Goal: Task Accomplishment & Management: Use online tool/utility

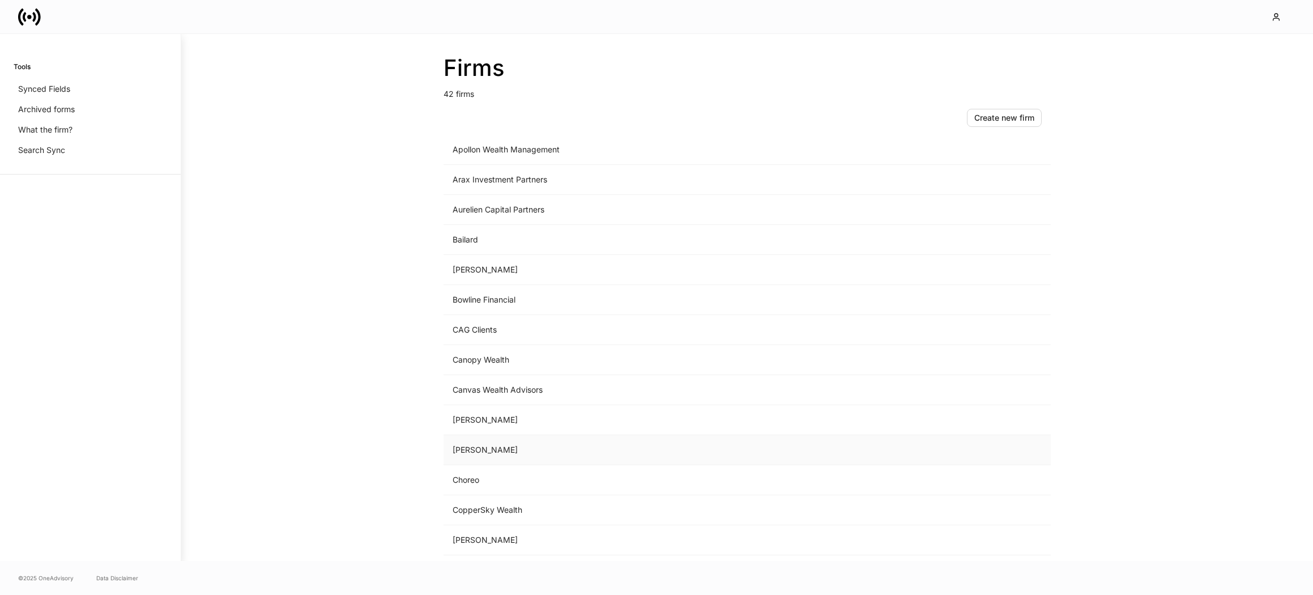
scroll to position [214, 0]
click at [487, 331] on td "Choreo" at bounding box center [653, 331] width 419 height 30
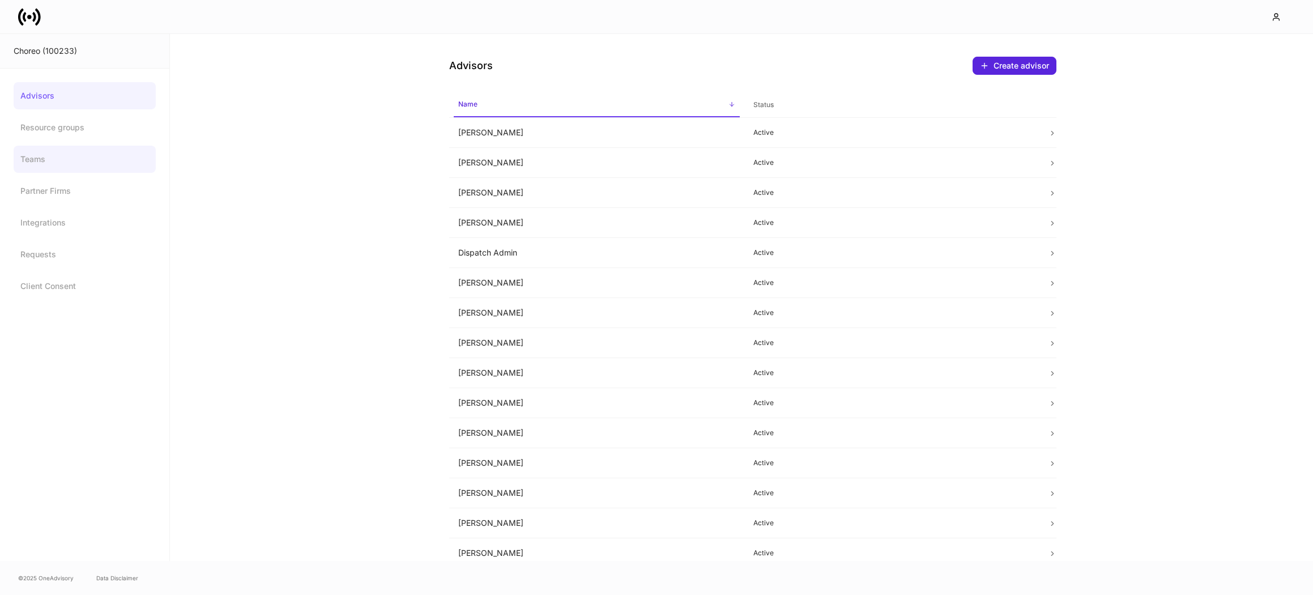
click at [70, 169] on link "Teams" at bounding box center [85, 159] width 142 height 27
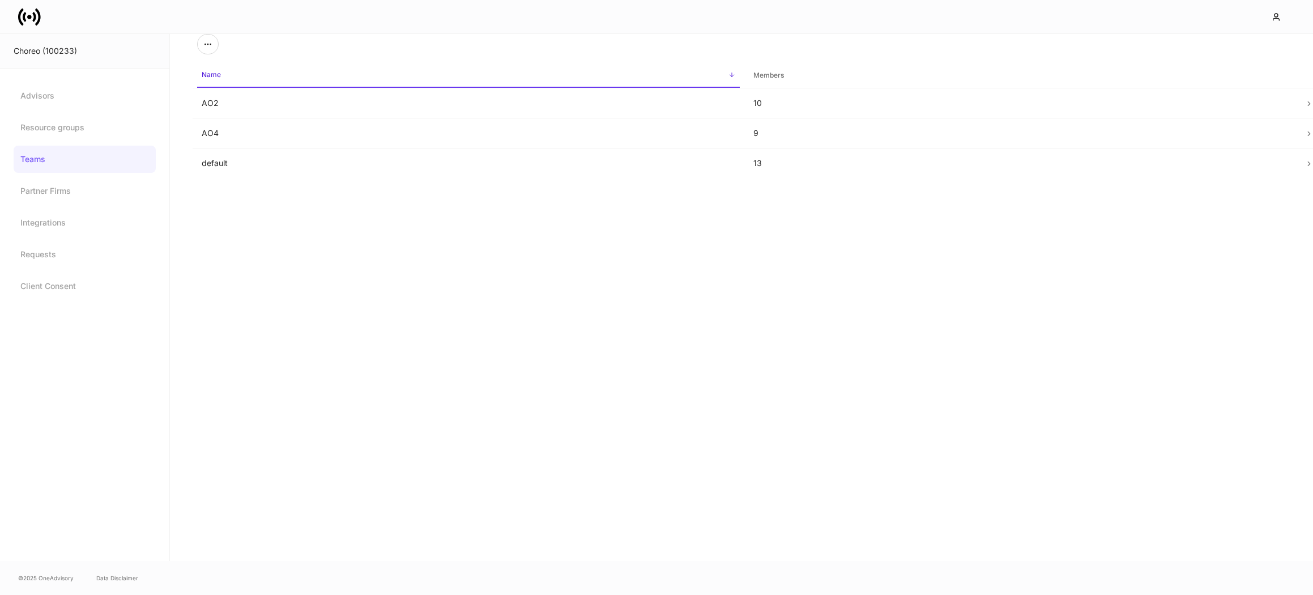
click at [279, 220] on div "Name sorted ascending Members AO2 10 AO4 9 default 13" at bounding box center [741, 297] width 1143 height 527
click at [233, 209] on div "Name sorted ascending Members AO2 10 AO4 9 default 13" at bounding box center [741, 297] width 1143 height 527
click at [350, 156] on td "default" at bounding box center [469, 163] width 552 height 30
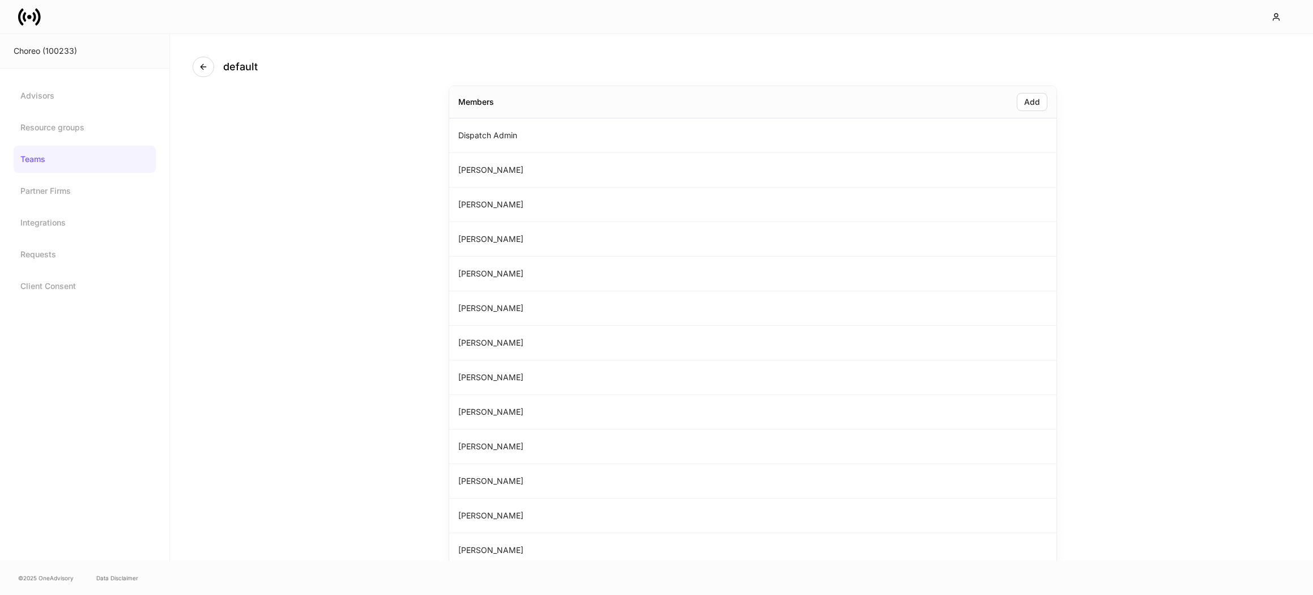
click at [350, 156] on div "default Members Add Dispatch Admin [PERSON_NAME] [PERSON_NAME] [PERSON_NAME] [P…" at bounding box center [741, 297] width 1143 height 527
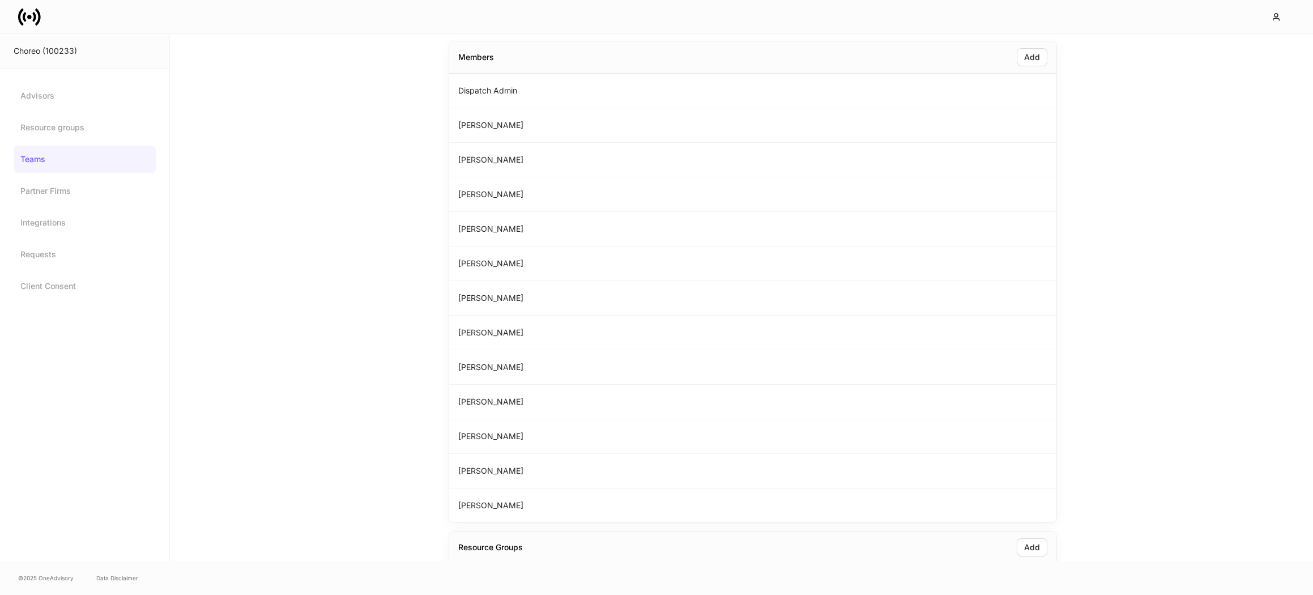
scroll to position [62, 0]
click at [355, 191] on div "default Members Add Dispatch Admin [PERSON_NAME] [PERSON_NAME] [PERSON_NAME] [P…" at bounding box center [741, 297] width 1143 height 527
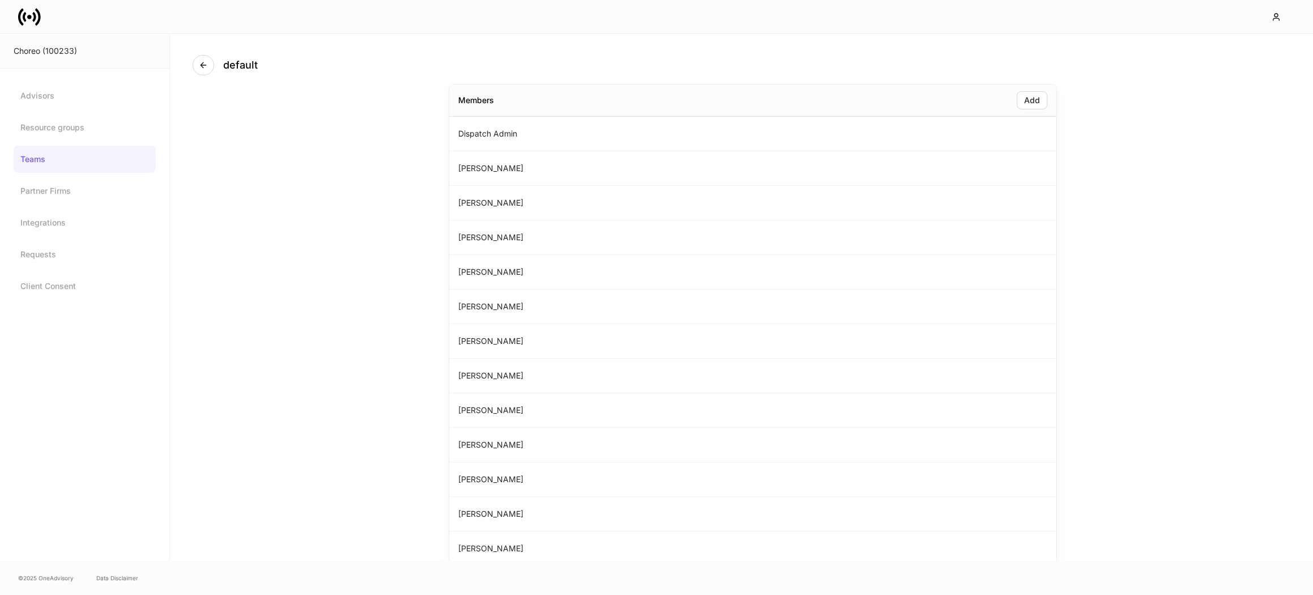
scroll to position [0, 0]
click at [211, 65] on button "button" at bounding box center [204, 67] width 22 height 20
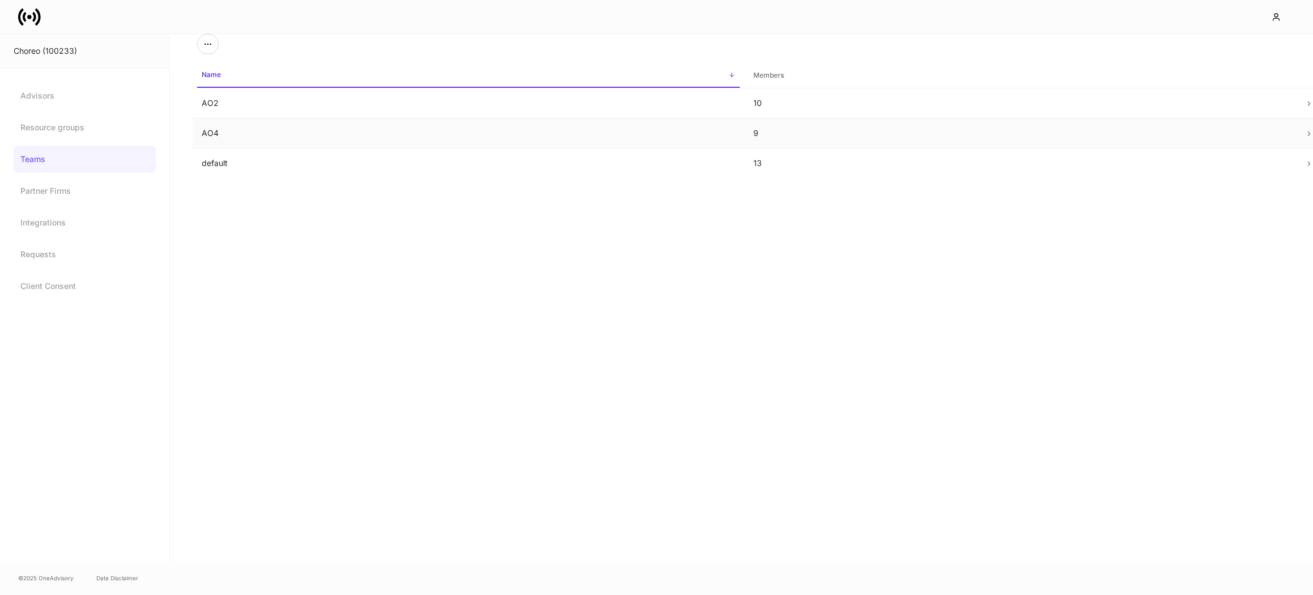
click at [244, 135] on td "AO4" at bounding box center [469, 133] width 552 height 30
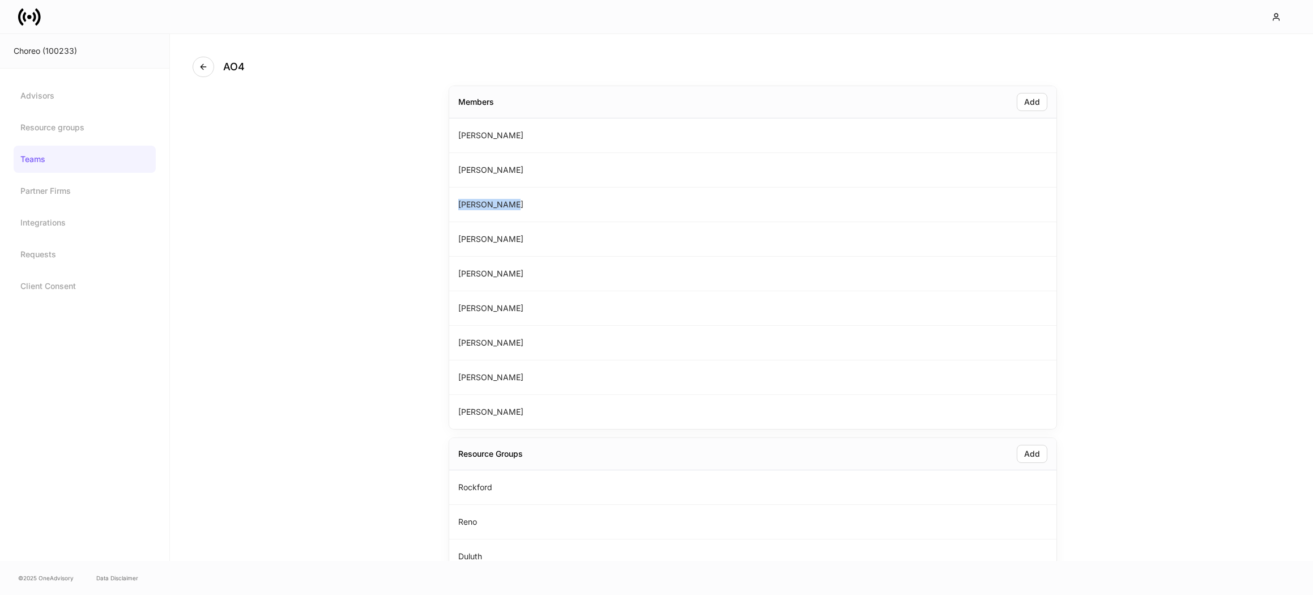
click at [325, 211] on div "AO4 Members Add [PERSON_NAME] [PERSON_NAME] [PERSON_NAME] [PERSON_NAME] [PERSON…" at bounding box center [741, 297] width 1143 height 527
click at [297, 197] on div "AO4 Members Add [PERSON_NAME] [PERSON_NAME] [PERSON_NAME] [PERSON_NAME] [PERSON…" at bounding box center [741, 297] width 1143 height 527
click at [197, 67] on button "button" at bounding box center [204, 67] width 22 height 20
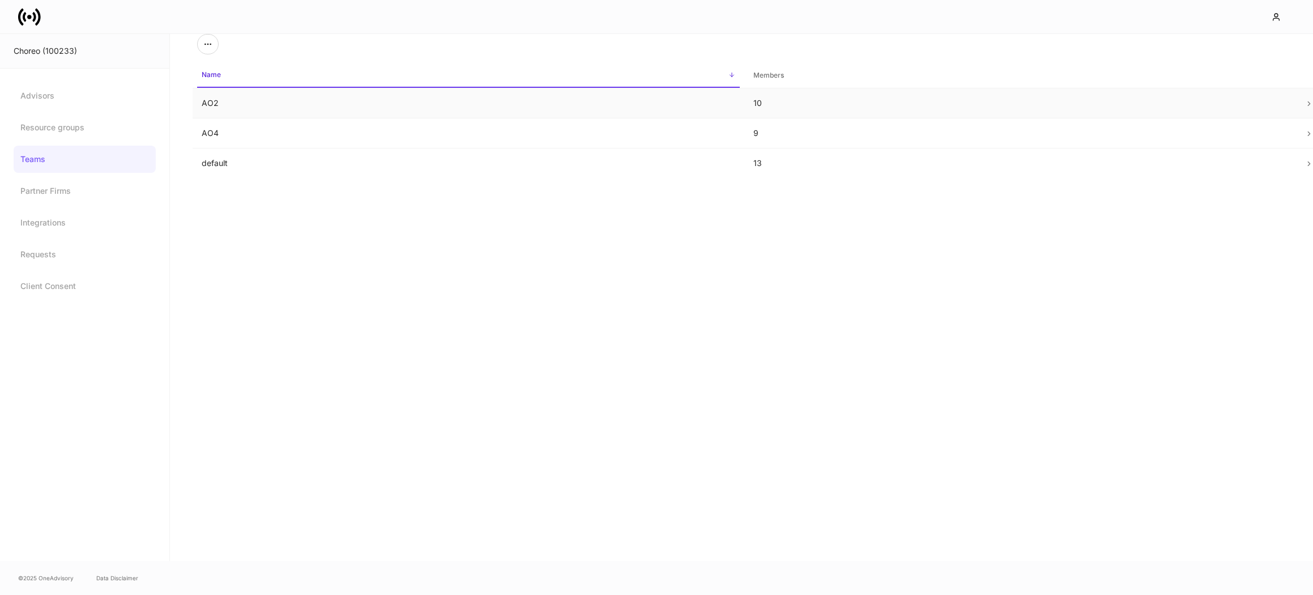
click at [212, 105] on td "AO2" at bounding box center [469, 103] width 552 height 30
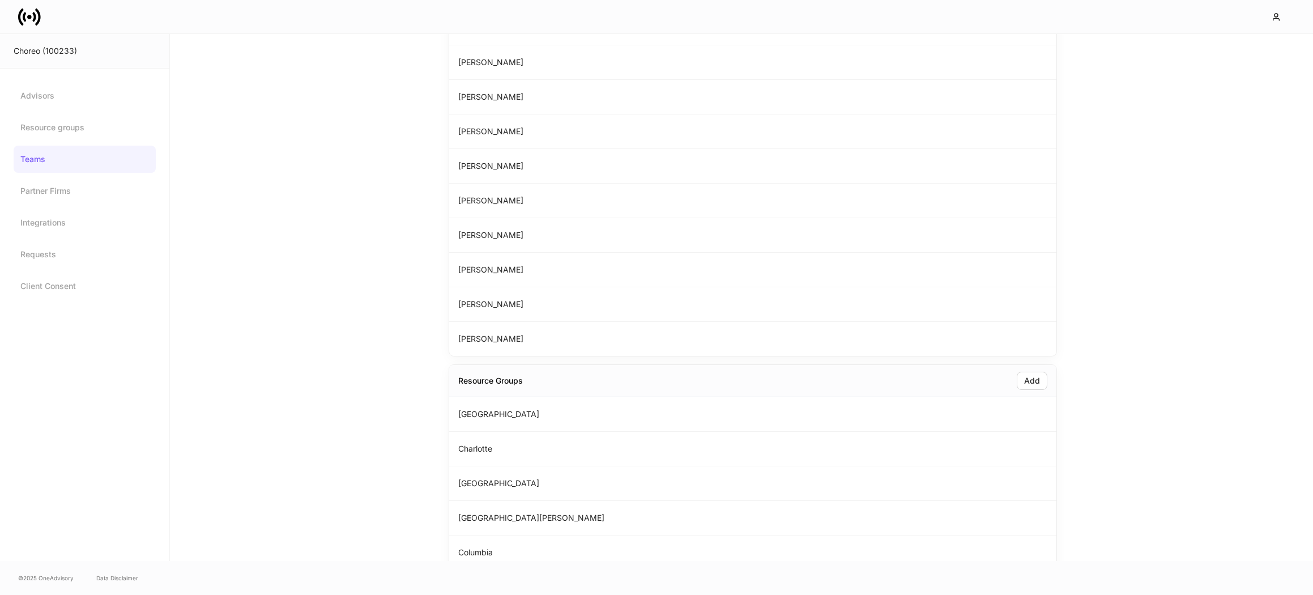
scroll to position [358, 0]
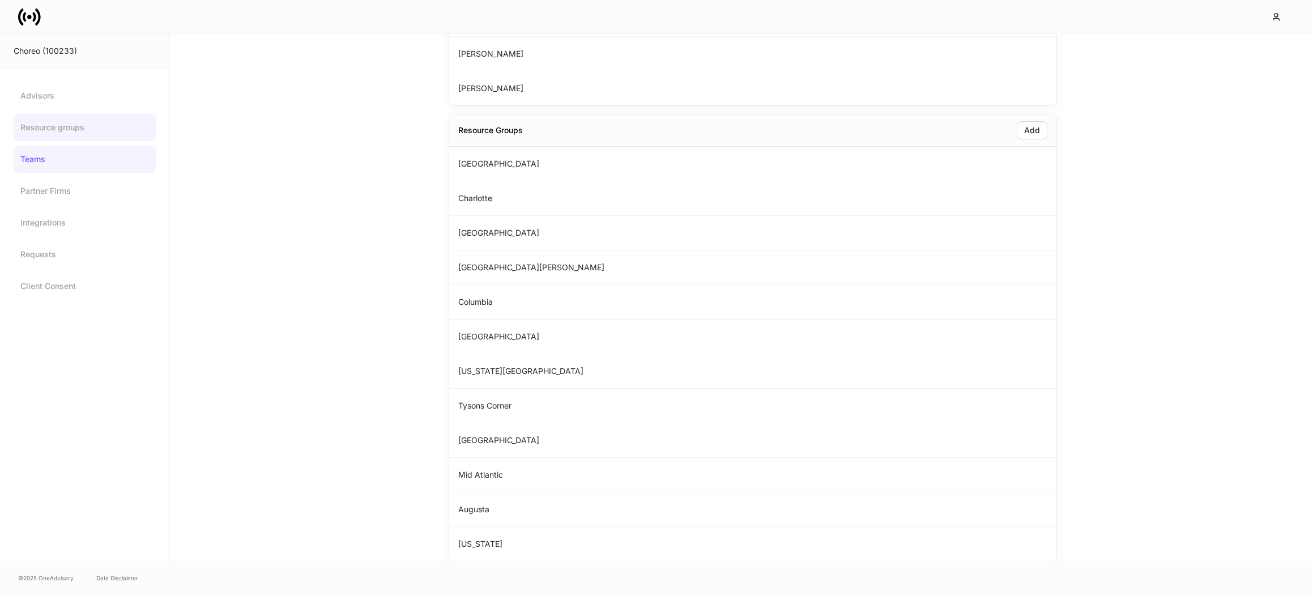
click at [63, 130] on link "Resource groups" at bounding box center [85, 127] width 142 height 27
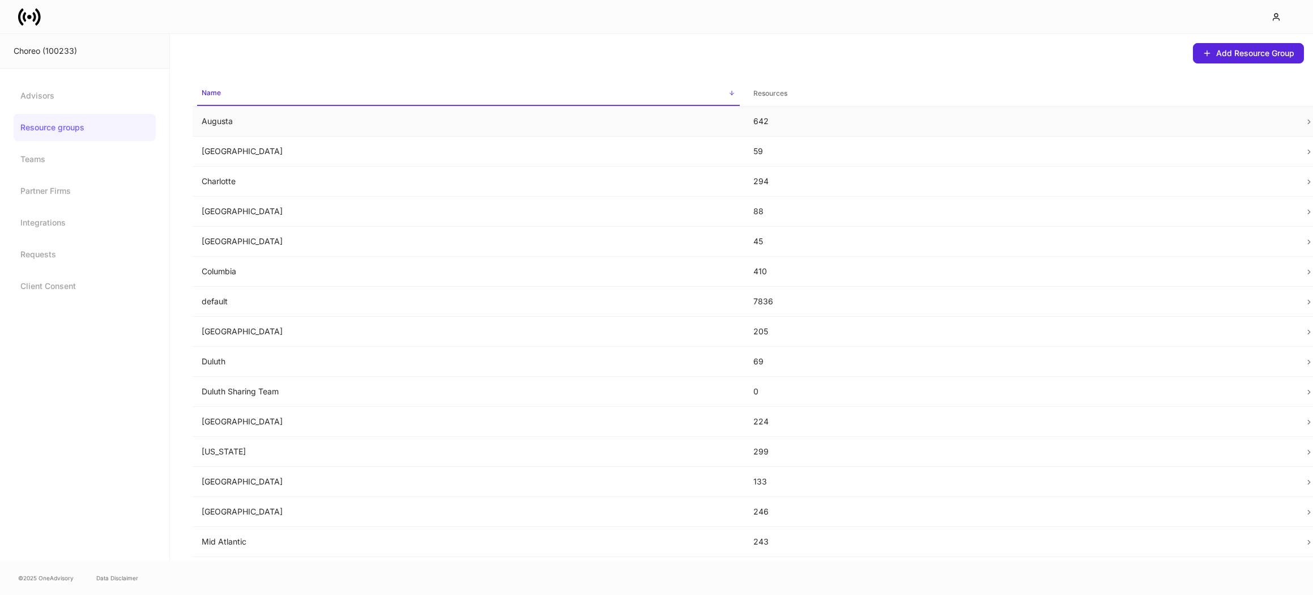
click at [249, 117] on p "Augusta" at bounding box center [469, 121] width 534 height 11
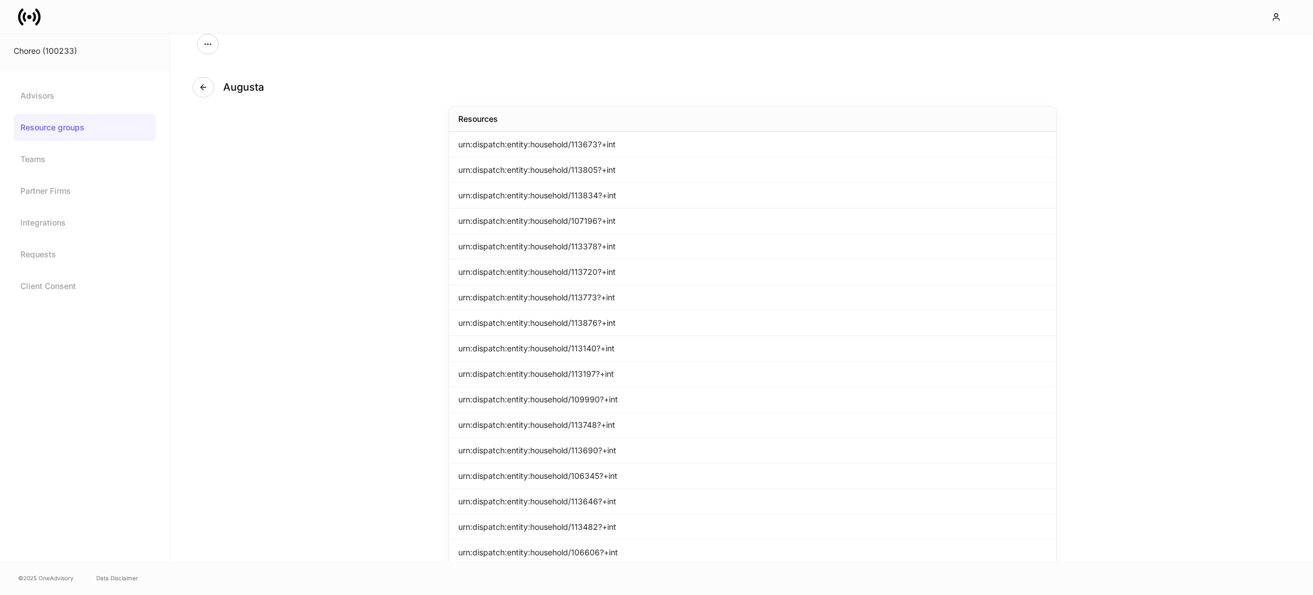
click at [289, 182] on div "Augusta Resources urn:dispatch:entity:household/113673?+int urn:dispatch:entity…" at bounding box center [741, 297] width 1143 height 527
click at [197, 87] on button "button" at bounding box center [204, 87] width 22 height 20
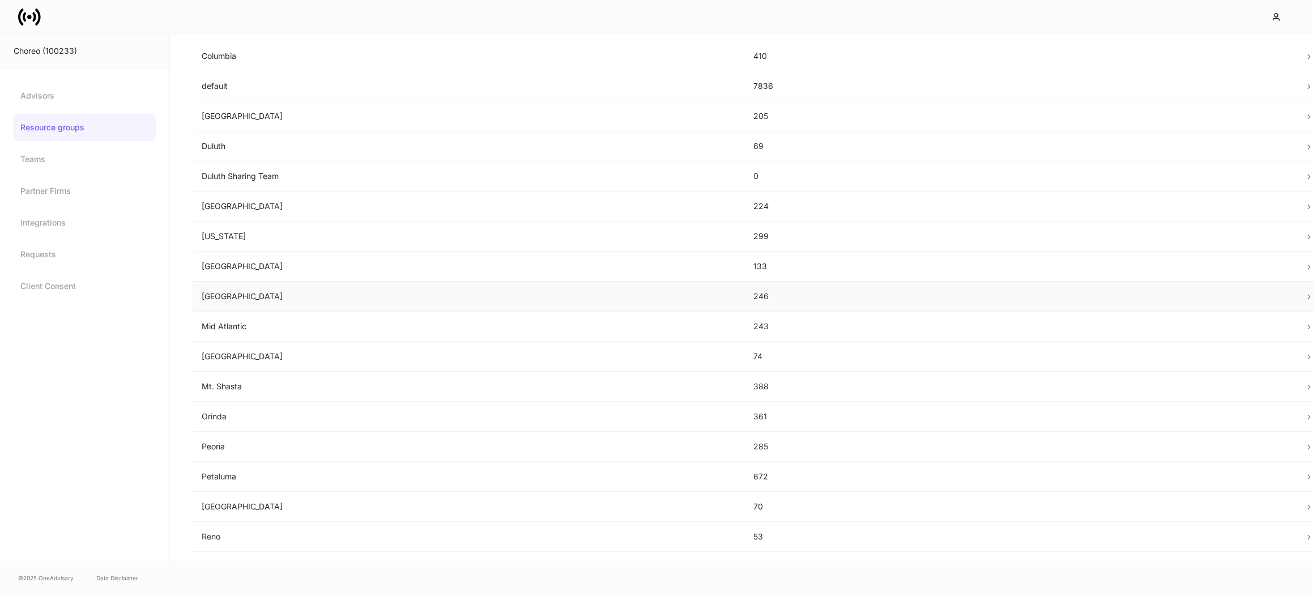
scroll to position [216, 0]
click at [246, 262] on p "[GEOGRAPHIC_DATA]" at bounding box center [469, 264] width 534 height 11
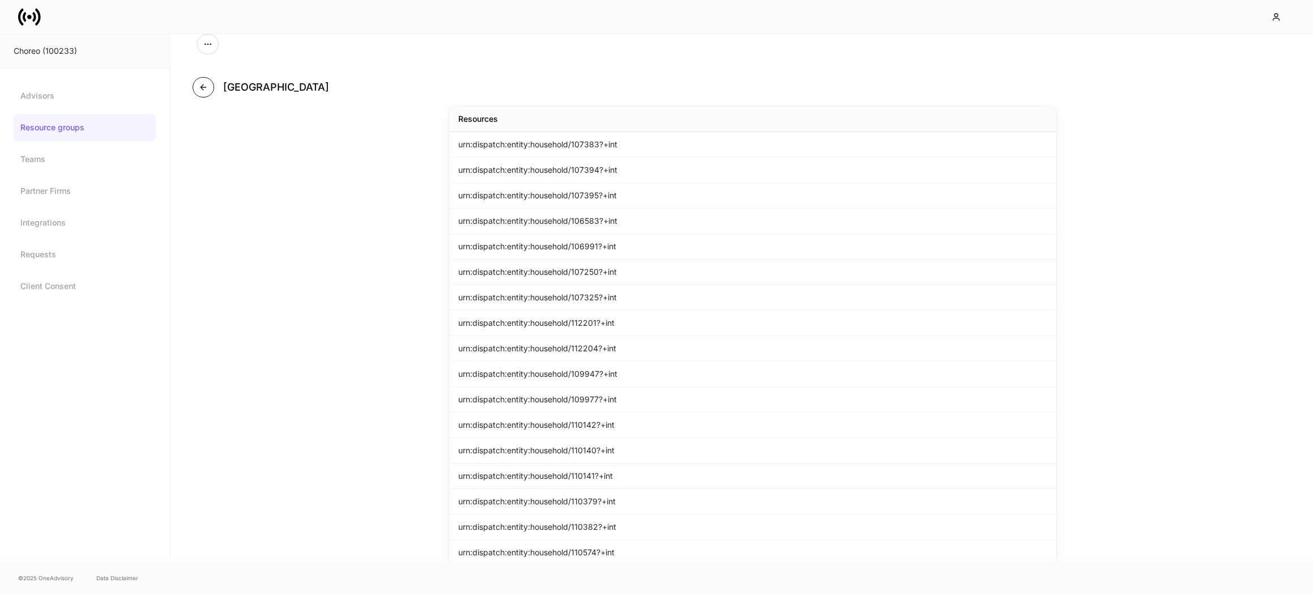
click at [201, 91] on icon "button" at bounding box center [203, 87] width 9 height 9
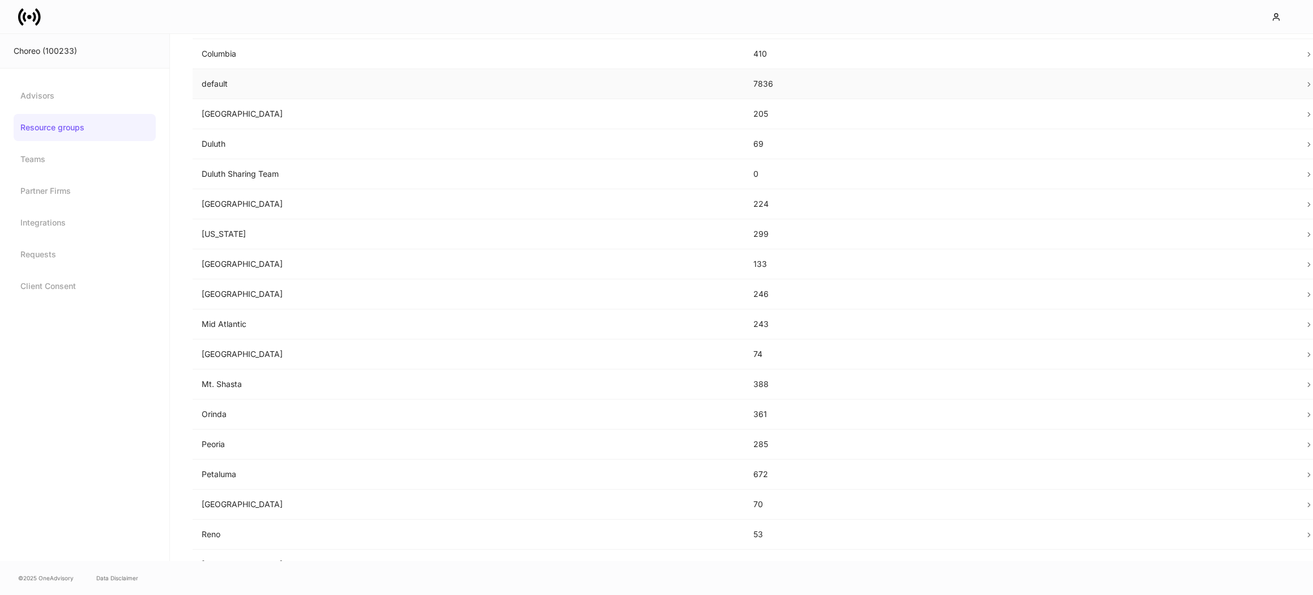
scroll to position [399, 0]
click at [269, 350] on p "Reno" at bounding box center [469, 352] width 534 height 11
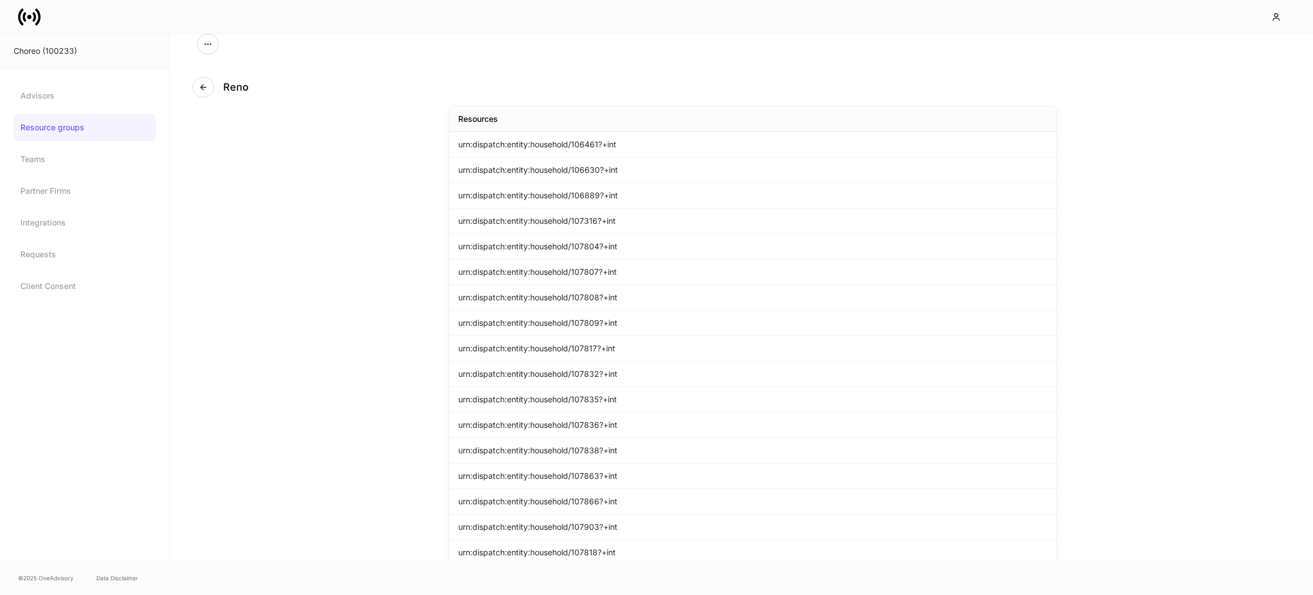
click at [269, 348] on div "Reno Resources urn:dispatch:entity:household/106461?+int urn:dispatch:entity:ho…" at bounding box center [741, 297] width 1143 height 527
click at [210, 88] on button "button" at bounding box center [204, 87] width 22 height 20
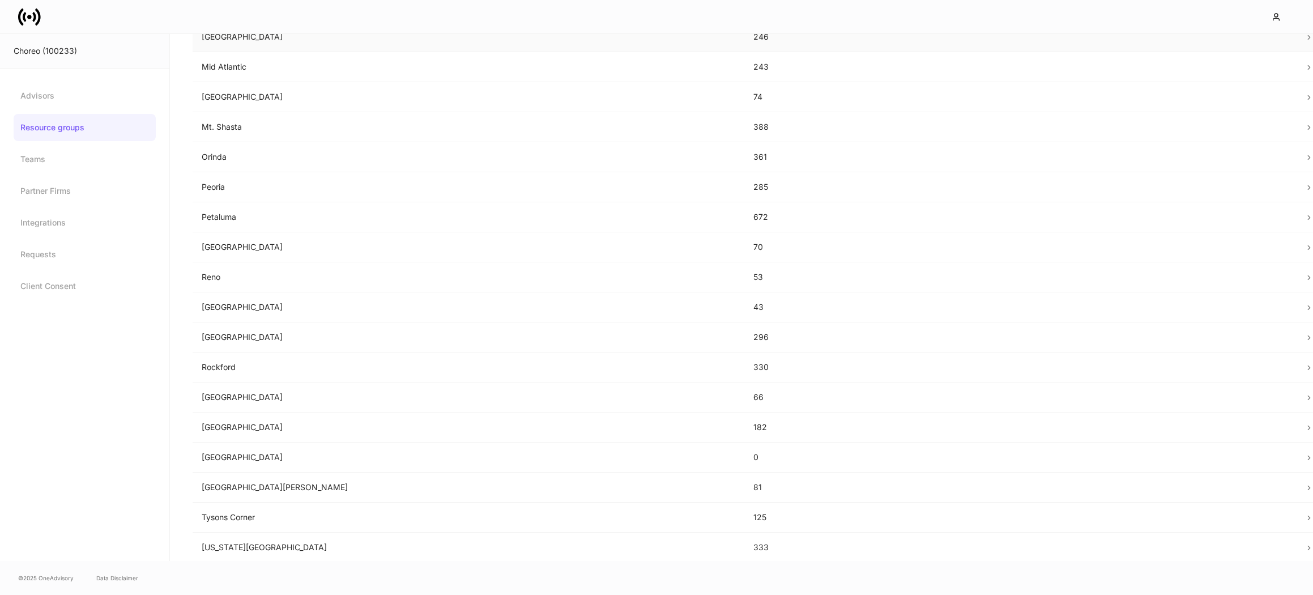
scroll to position [476, 0]
click at [239, 421] on p "[GEOGRAPHIC_DATA]" at bounding box center [469, 425] width 534 height 11
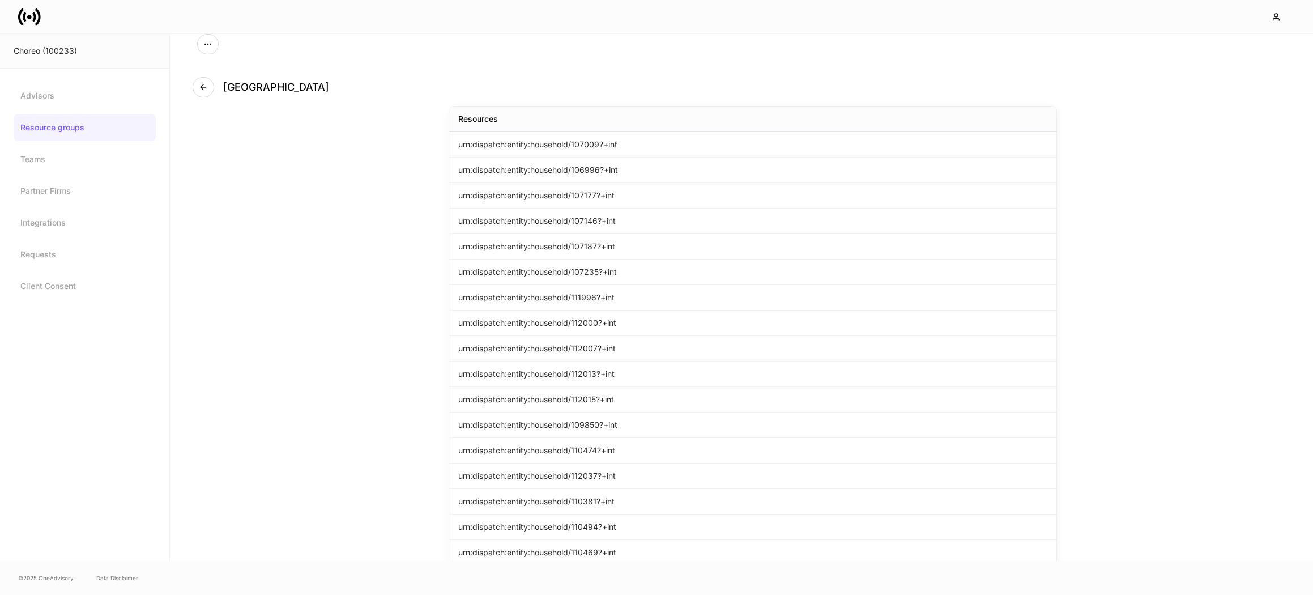
click at [265, 329] on div "Seattle Resources urn:dispatch:entity:household/107009?+int urn:dispatch:entity…" at bounding box center [741, 297] width 1143 height 527
click at [206, 83] on icon "button" at bounding box center [203, 87] width 9 height 9
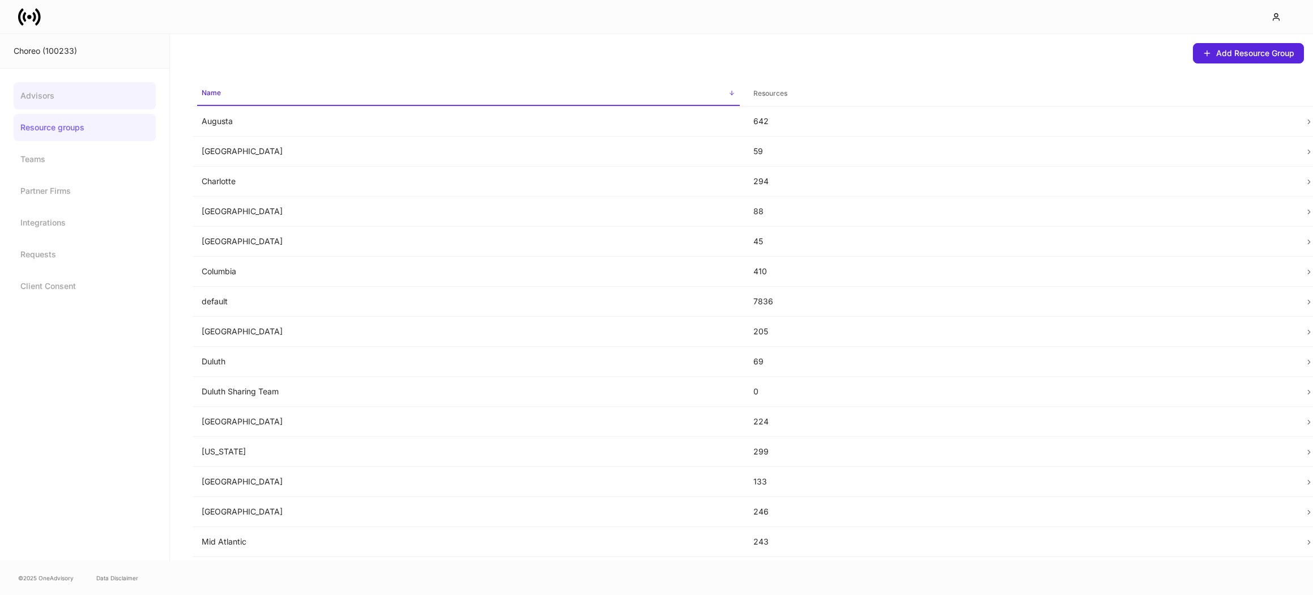
click at [52, 103] on link "Advisors" at bounding box center [85, 95] width 142 height 27
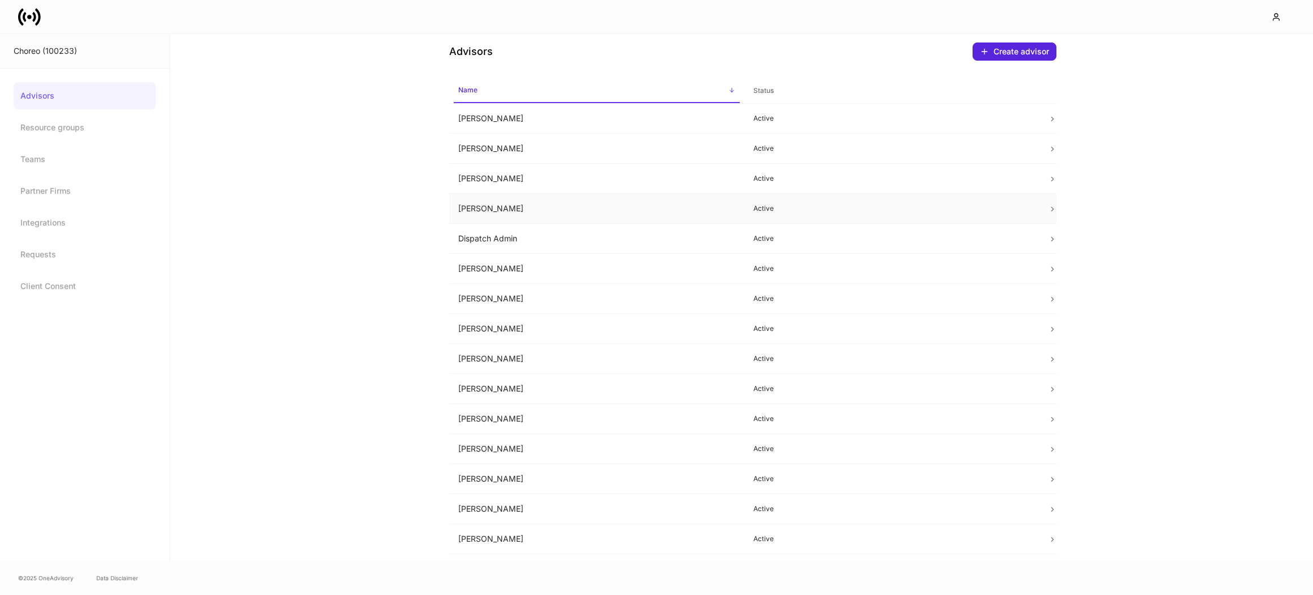
scroll to position [37, 0]
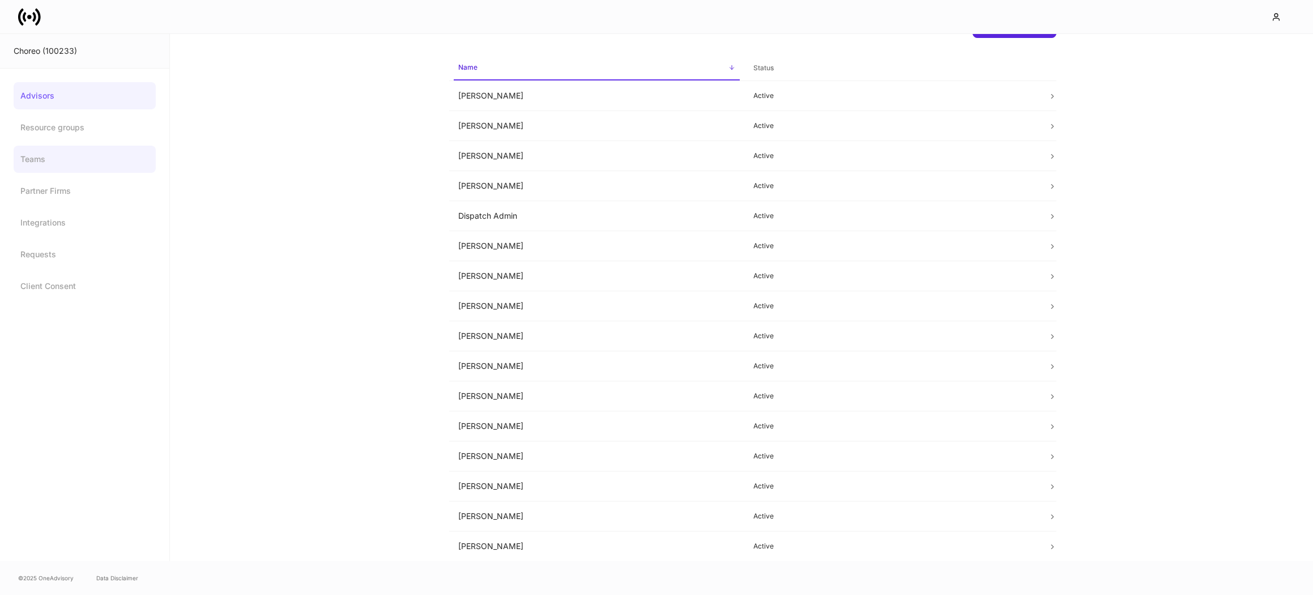
click at [69, 155] on link "Teams" at bounding box center [85, 159] width 142 height 27
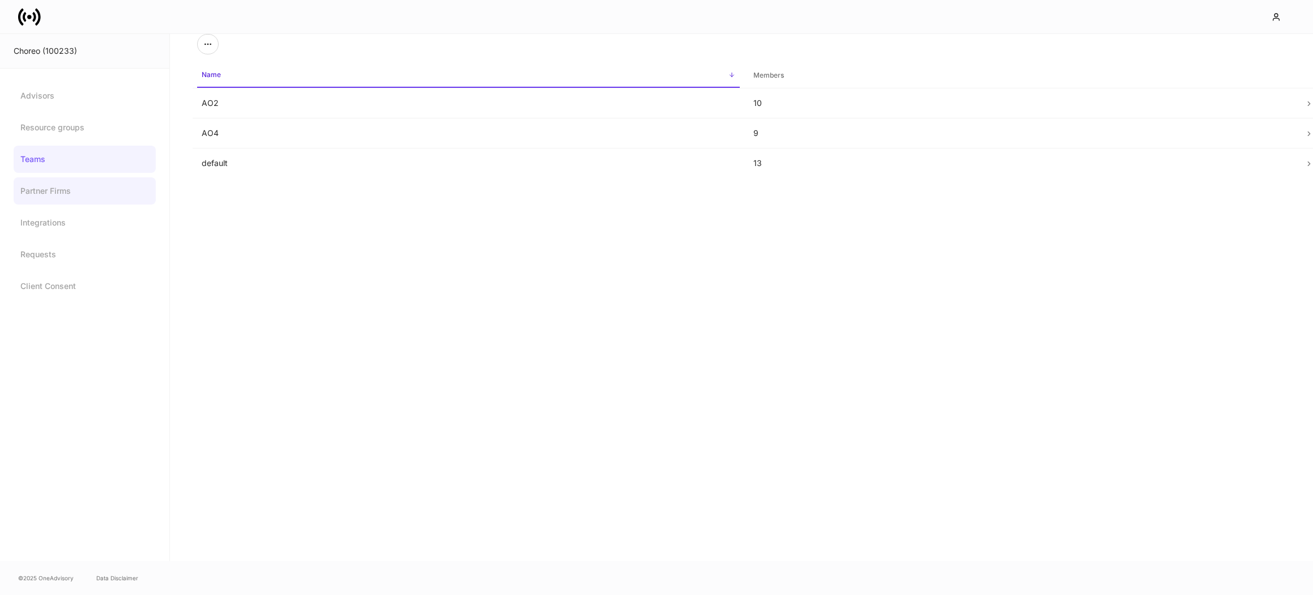
click at [66, 199] on link "Partner Firms" at bounding box center [85, 190] width 142 height 27
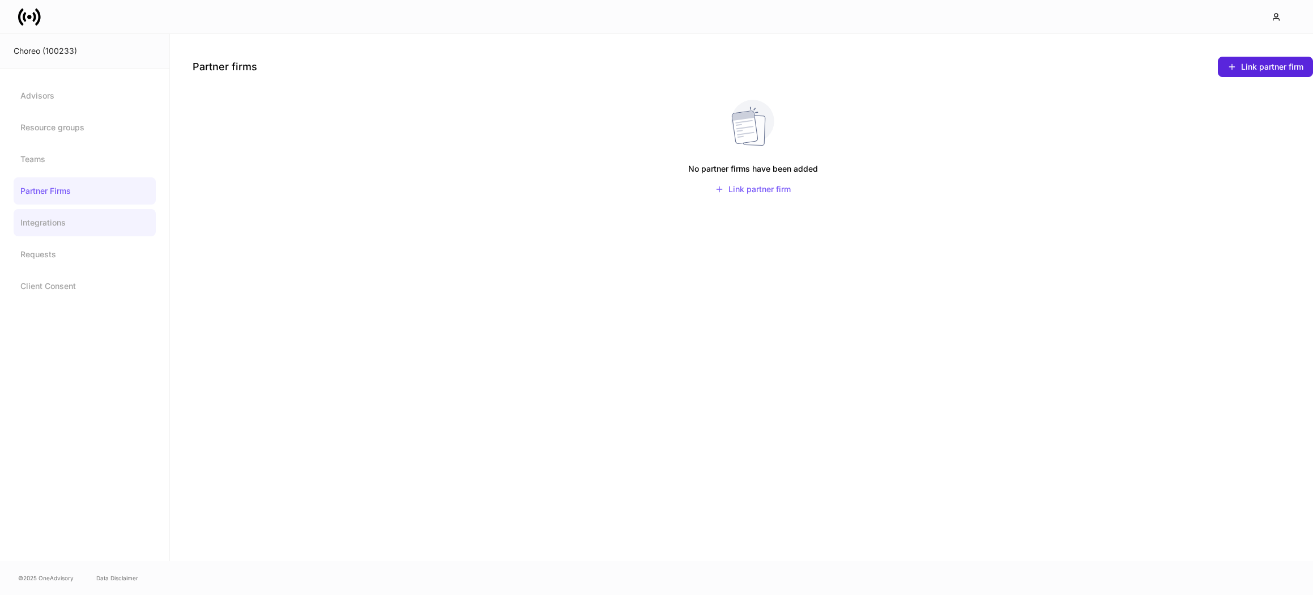
click at [73, 231] on link "Integrations" at bounding box center [85, 222] width 142 height 27
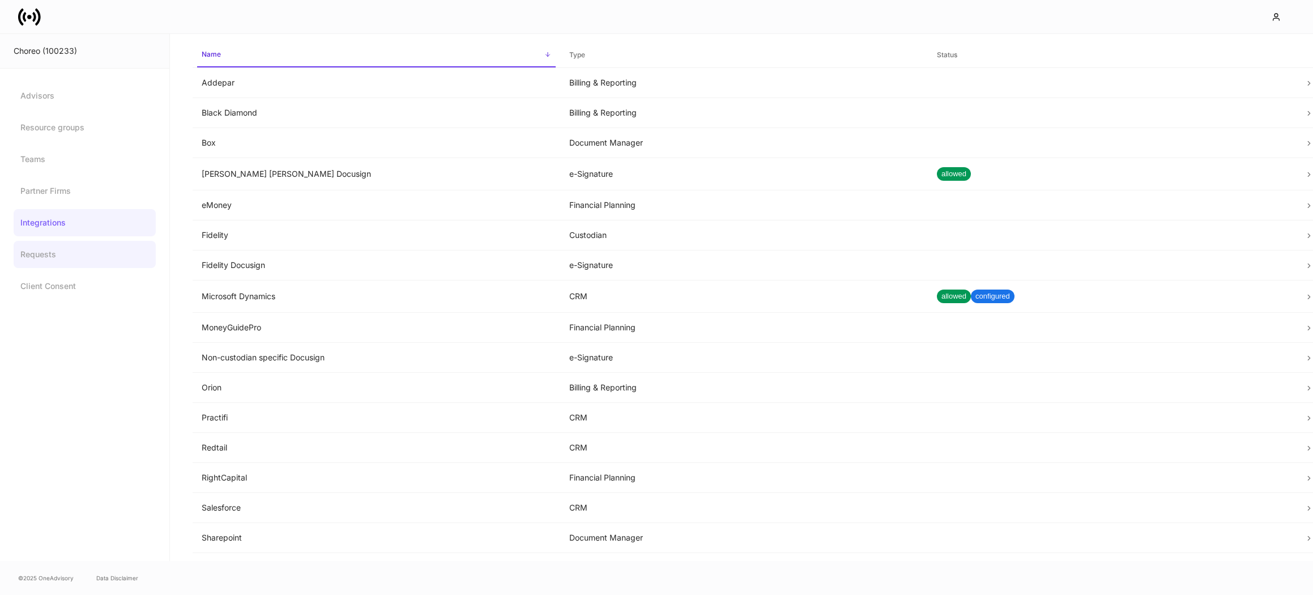
click at [56, 253] on link "Requests" at bounding box center [85, 254] width 142 height 27
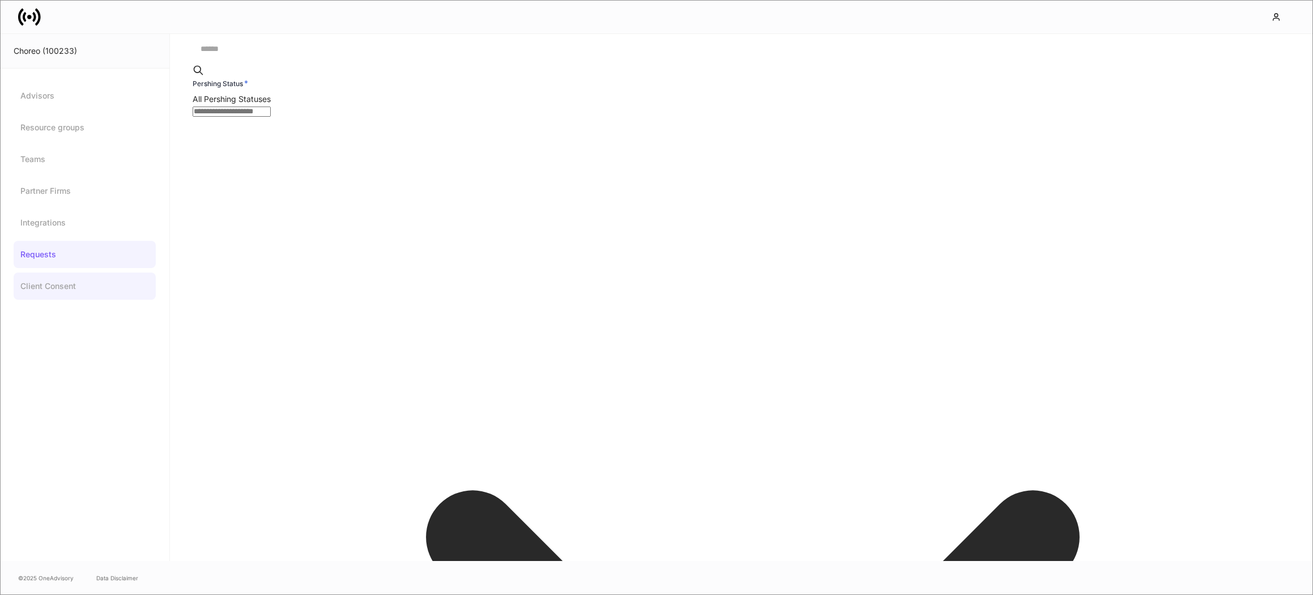
click at [57, 287] on link "Client Consent" at bounding box center [85, 285] width 142 height 27
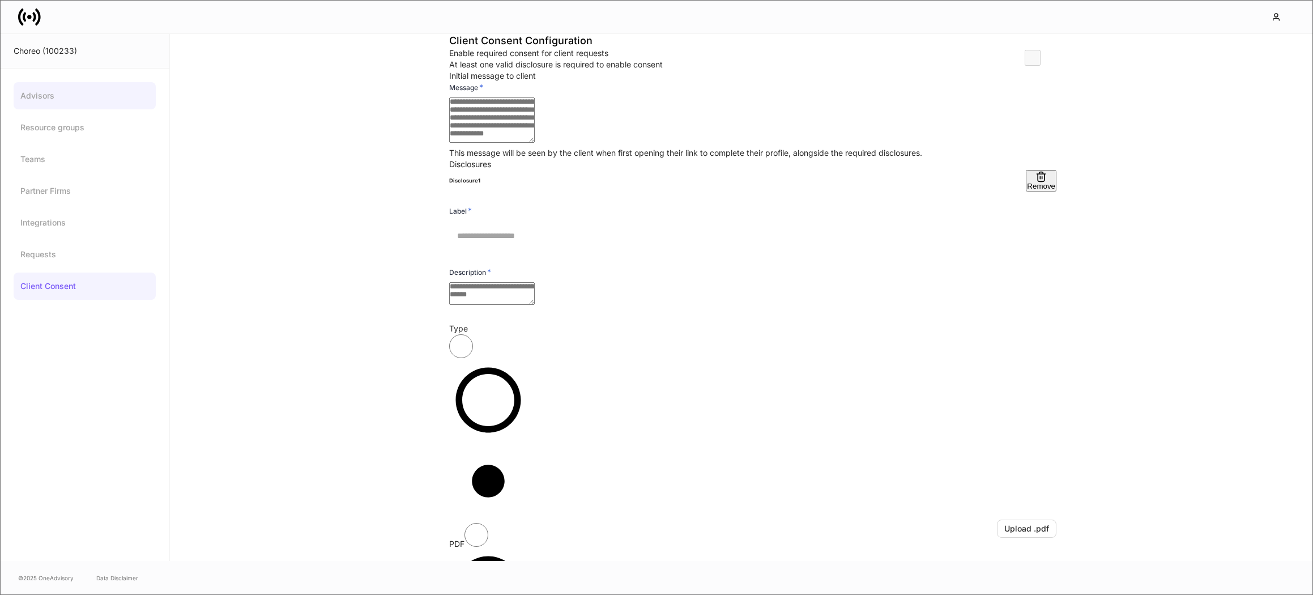
click at [52, 105] on link "Advisors" at bounding box center [85, 95] width 142 height 27
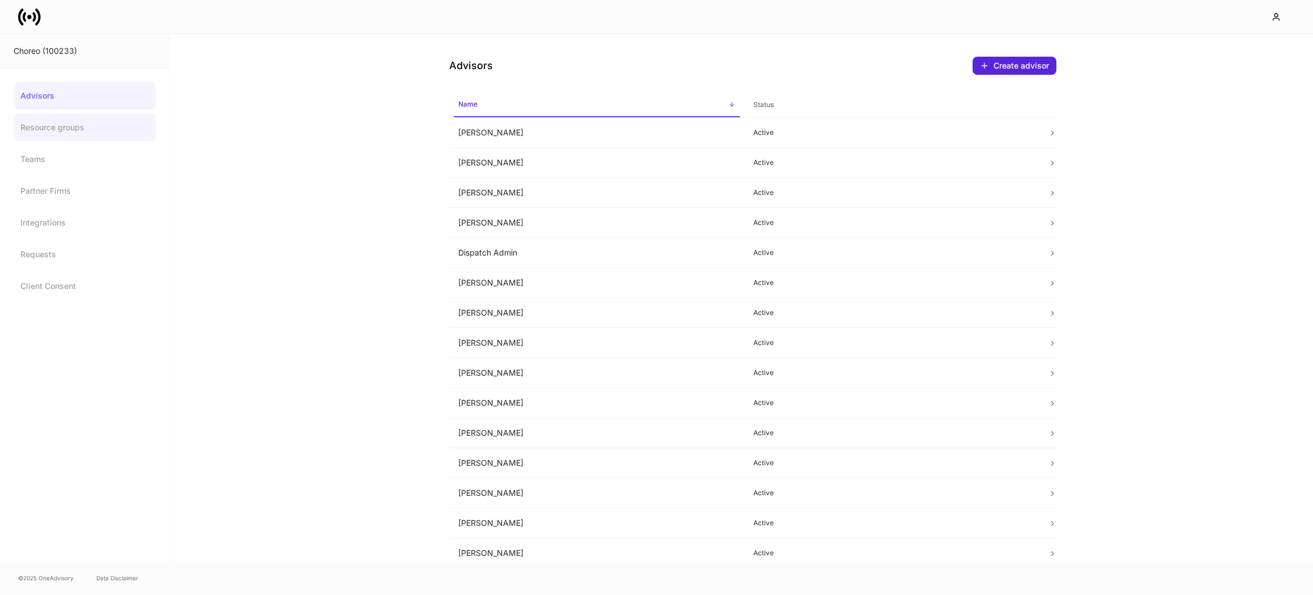
click at [50, 129] on link "Resource groups" at bounding box center [85, 127] width 142 height 27
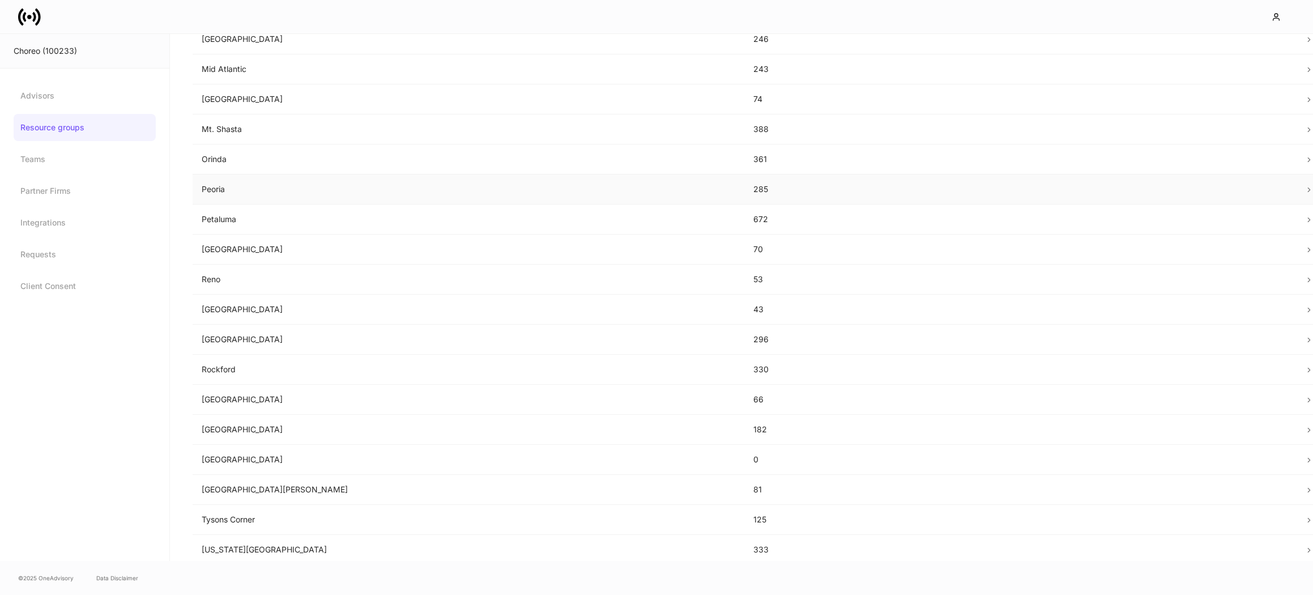
scroll to position [476, 0]
click at [270, 305] on p "[GEOGRAPHIC_DATA]" at bounding box center [469, 305] width 534 height 11
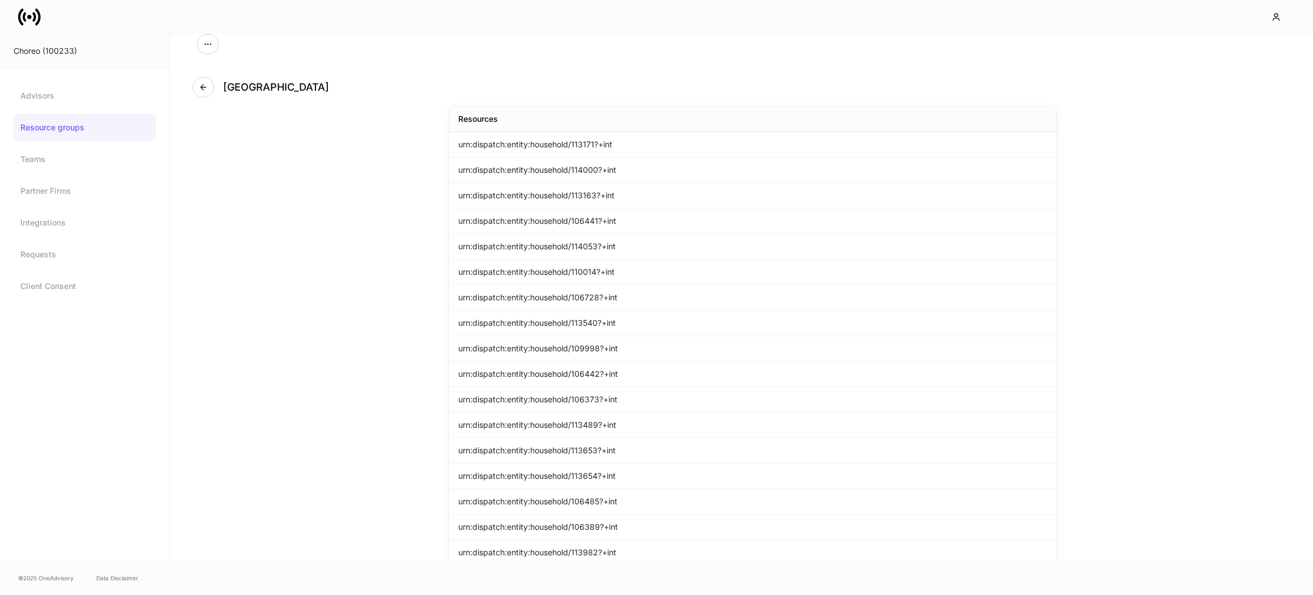
click at [262, 293] on div "Richmond Resources urn:dispatch:entity:household/113171?+int urn:dispatch:entit…" at bounding box center [741, 297] width 1143 height 527
click at [199, 87] on icon "button" at bounding box center [203, 87] width 9 height 9
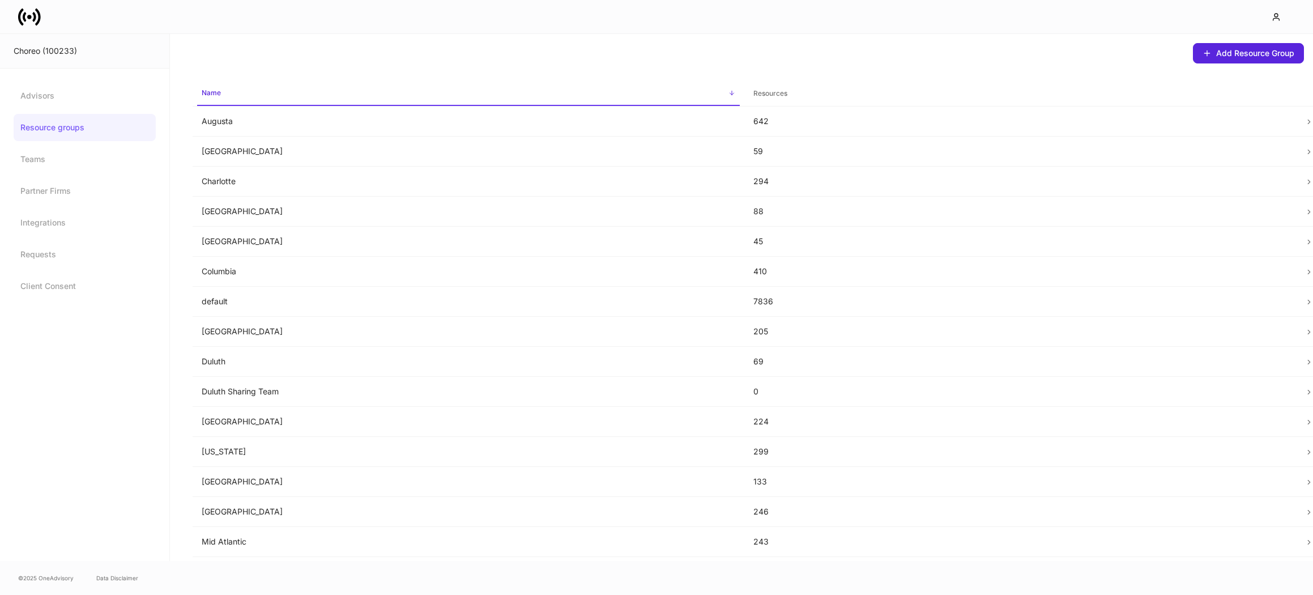
click at [326, 57] on div "Add Resource Group" at bounding box center [753, 48] width 1121 height 29
drag, startPoint x: 326, startPoint y: 57, endPoint x: 294, endPoint y: 49, distance: 33.3
click at [294, 49] on div "Add Resource Group" at bounding box center [753, 48] width 1121 height 29
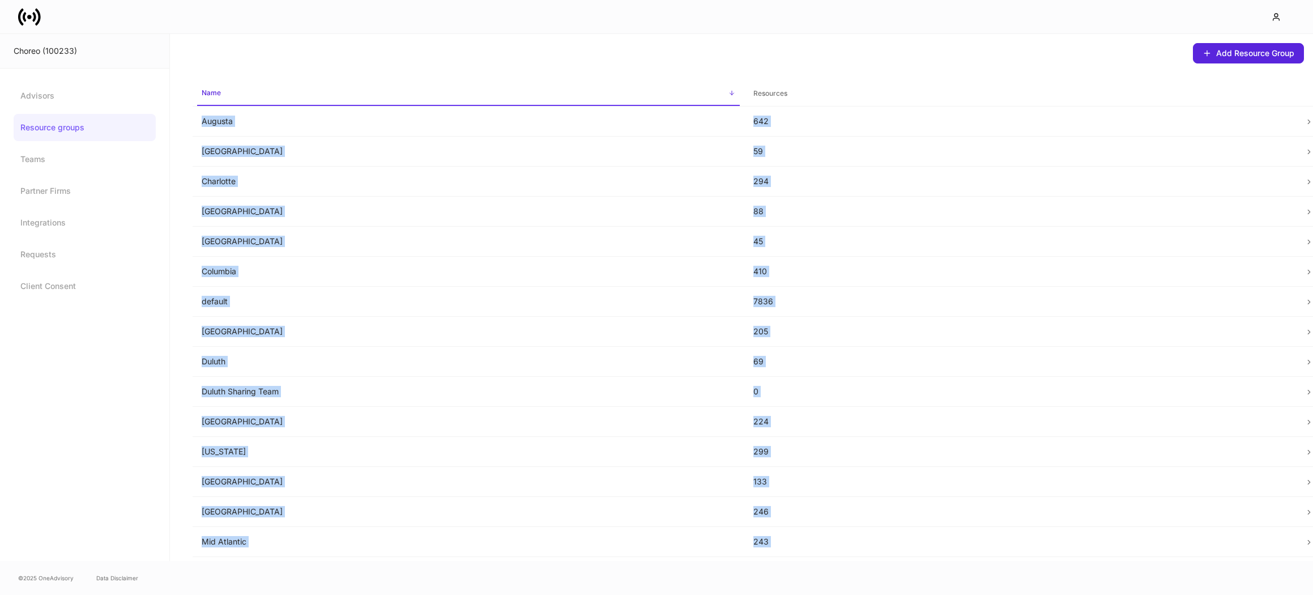
click at [294, 49] on div "Add Resource Group" at bounding box center [753, 48] width 1121 height 29
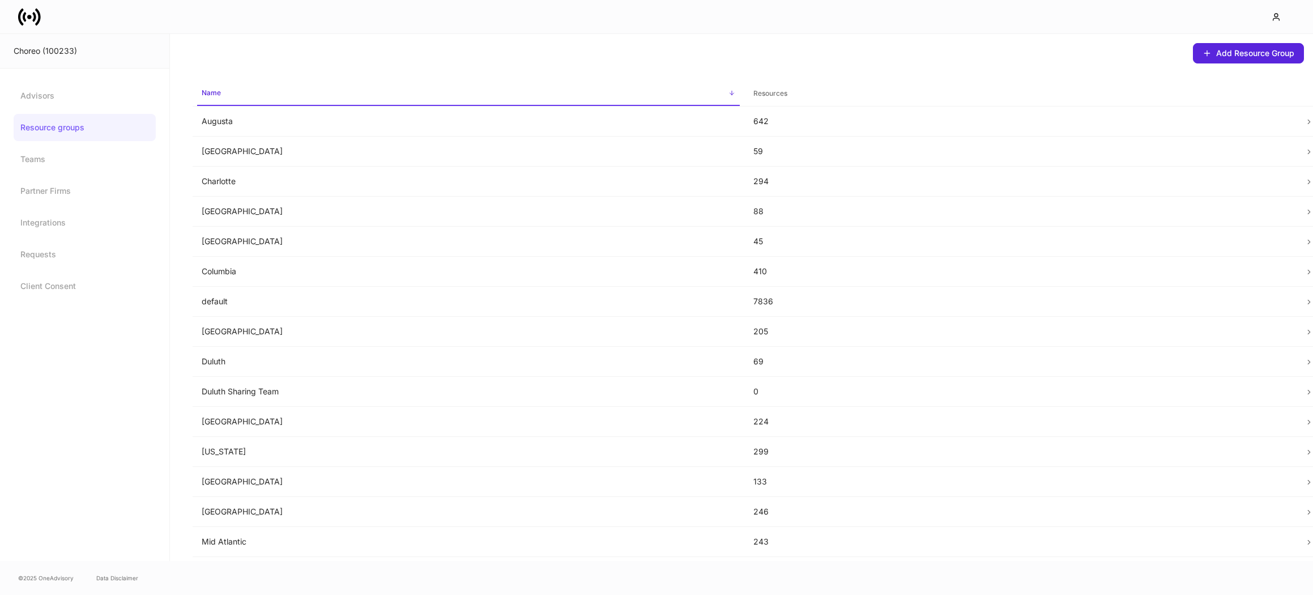
click at [404, 54] on div "Add Resource Group" at bounding box center [753, 48] width 1121 height 29
click at [87, 126] on link "Resource groups" at bounding box center [85, 127] width 142 height 27
click at [1227, 58] on button "Add Resource Group" at bounding box center [1248, 53] width 111 height 20
drag, startPoint x: 576, startPoint y: 306, endPoint x: 435, endPoint y: 295, distance: 142.1
